Goal: Task Accomplishment & Management: Complete application form

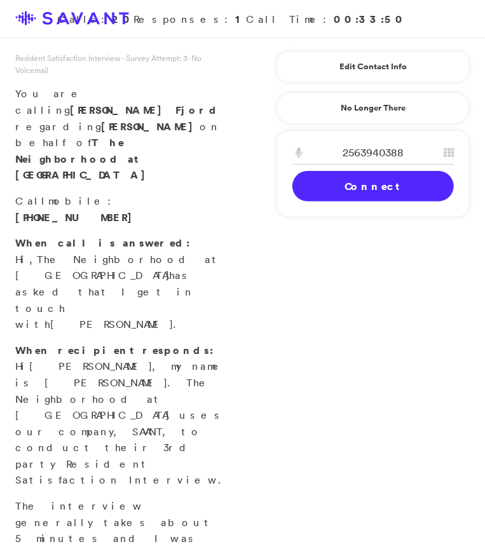
click at [338, 193] on link "Connect" at bounding box center [372, 186] width 161 height 31
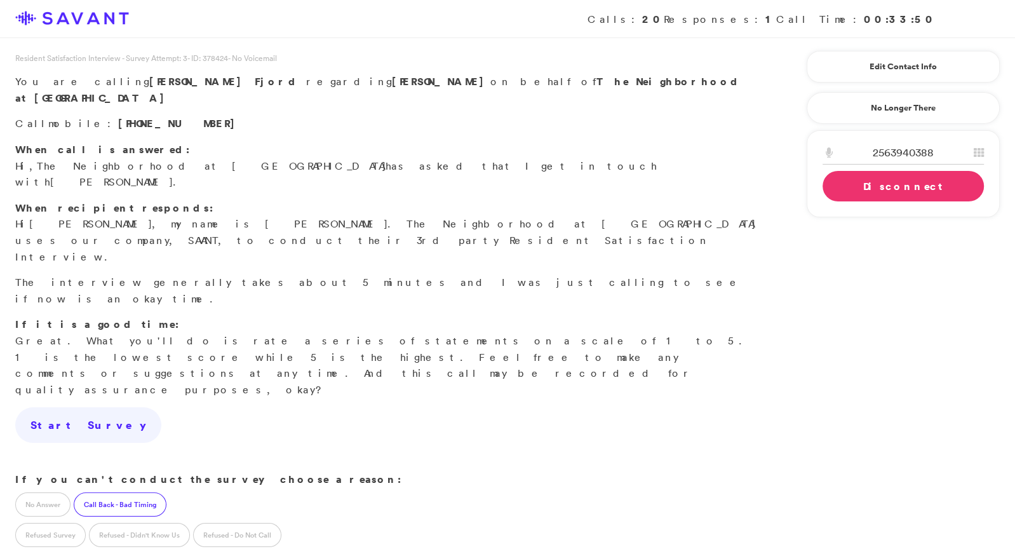
click at [112, 492] on label "Call Back - Bad Timing" at bounding box center [120, 504] width 93 height 24
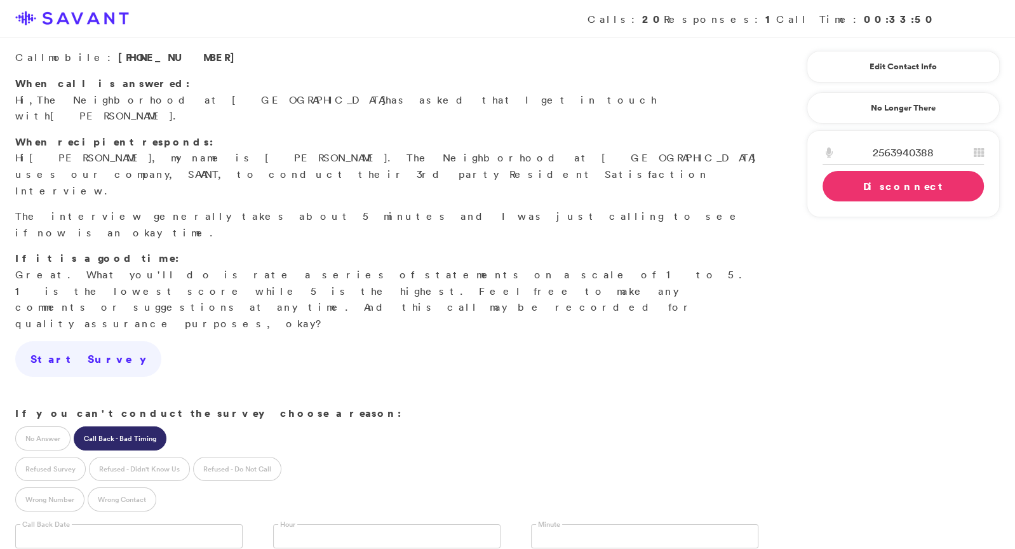
scroll to position [95, 0]
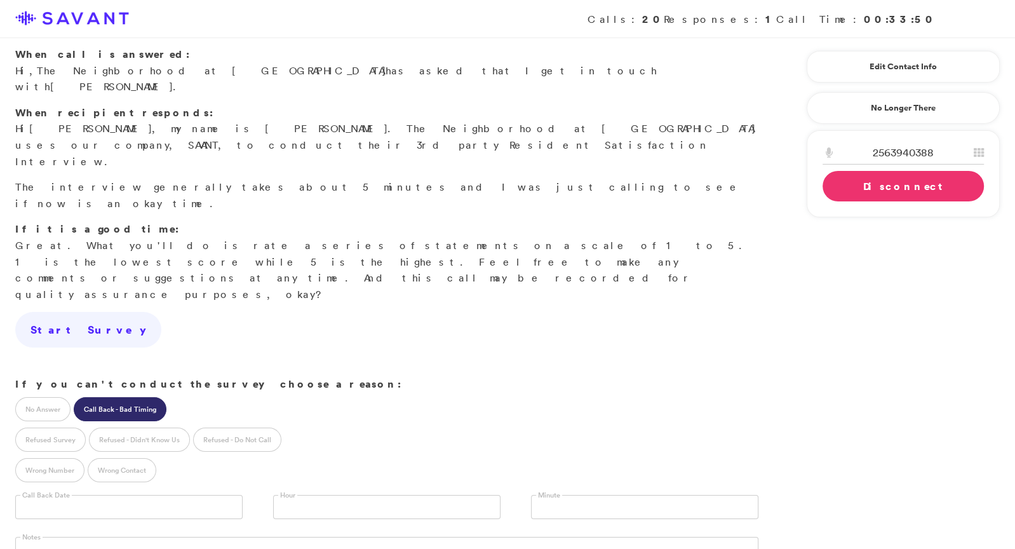
click at [110, 495] on input "text" at bounding box center [129, 507] width 228 height 24
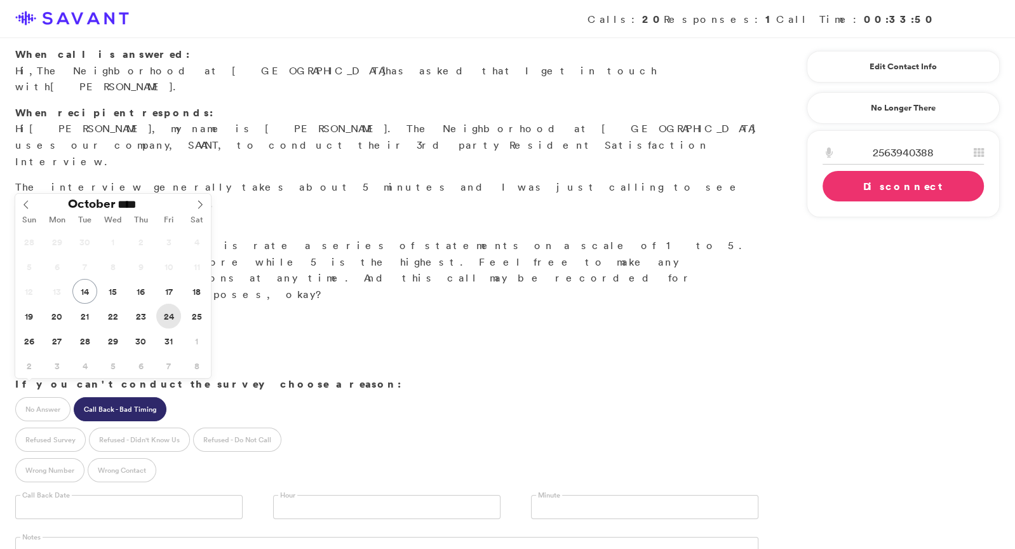
type input "**********"
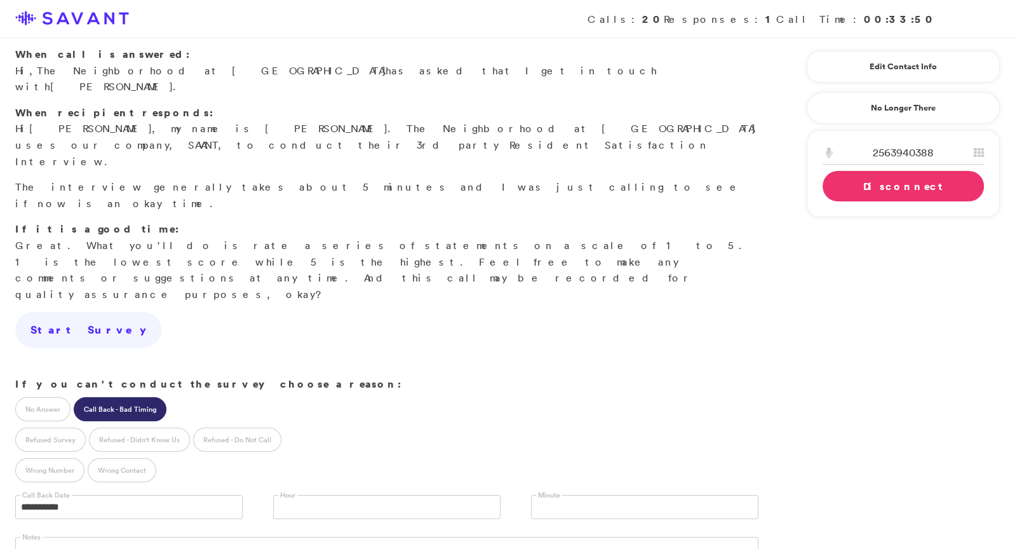
click at [484, 186] on link "Disconnect" at bounding box center [903, 186] width 161 height 31
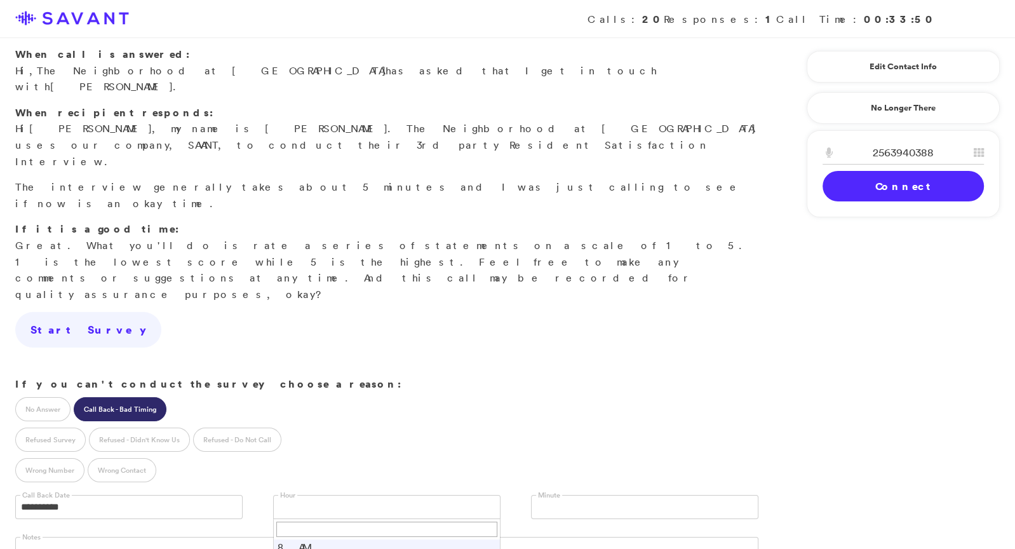
click at [409, 495] on link at bounding box center [387, 507] width 228 height 24
click at [128, 537] on textarea at bounding box center [387, 549] width 744 height 25
type textarea "Husband just had a heart attack (10/13). She wants to do the survey, but may ne…"
